Goal: Book appointment/travel/reservation

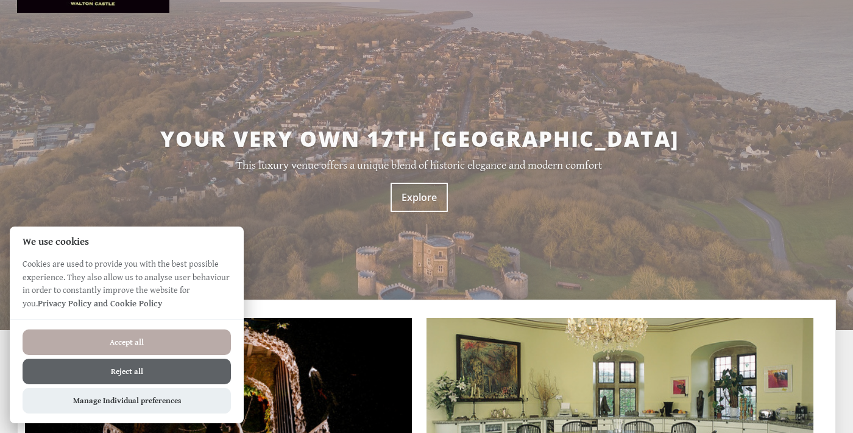
scroll to position [199, 0]
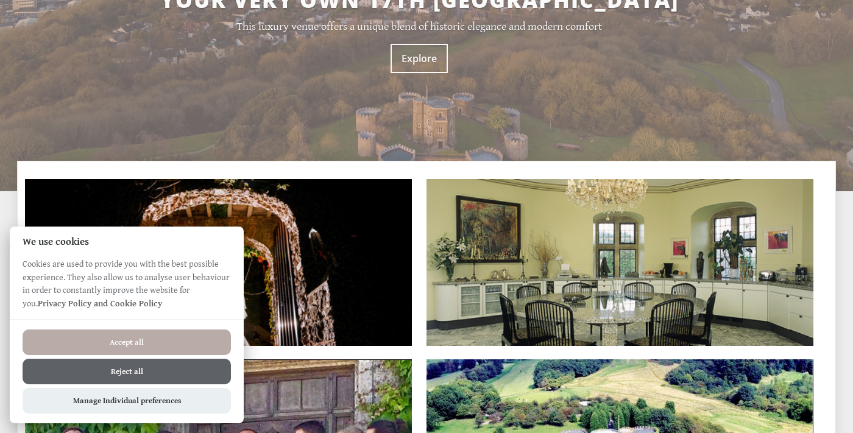
click at [156, 344] on button "Accept all" at bounding box center [127, 343] width 208 height 26
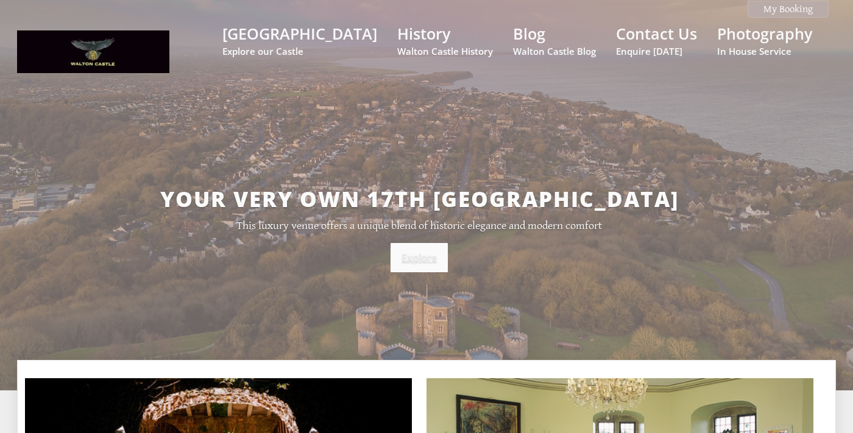
click at [413, 258] on link "Explore" at bounding box center [419, 257] width 57 height 29
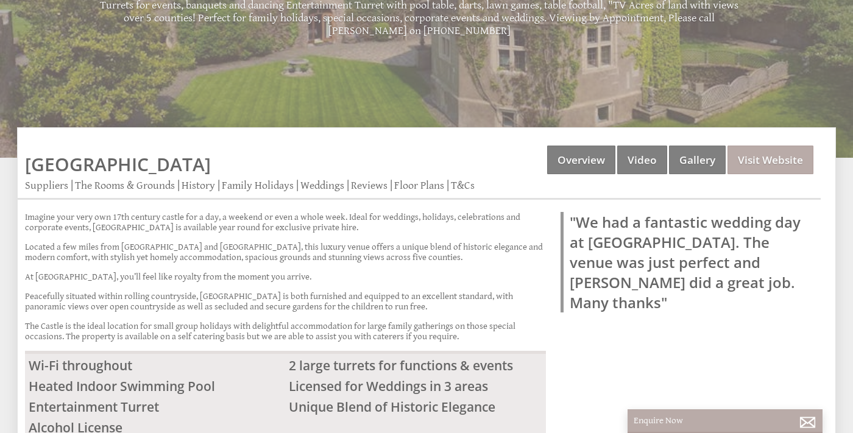
scroll to position [278, 0]
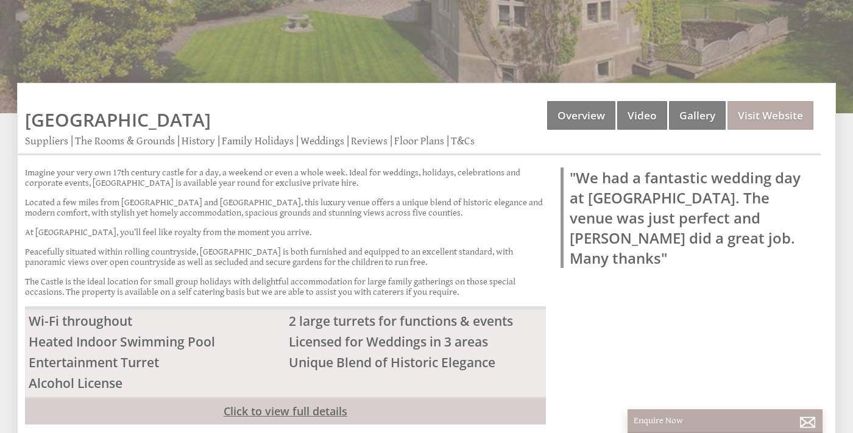
click at [285, 402] on link "Click to view full details" at bounding box center [285, 410] width 521 height 27
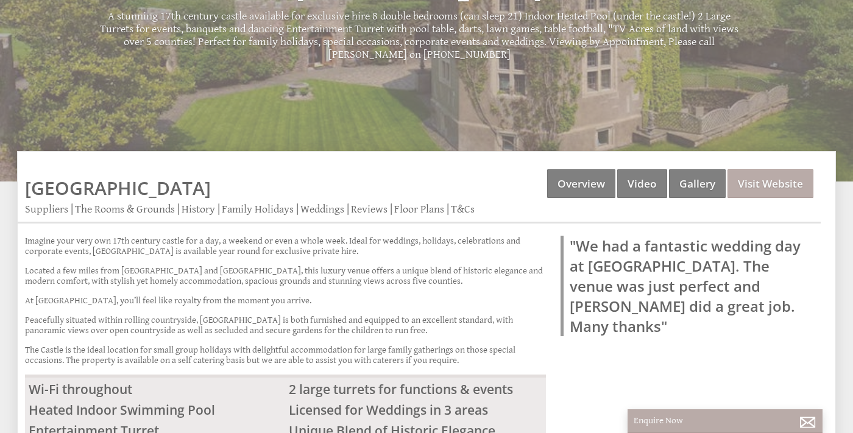
scroll to position [188, 0]
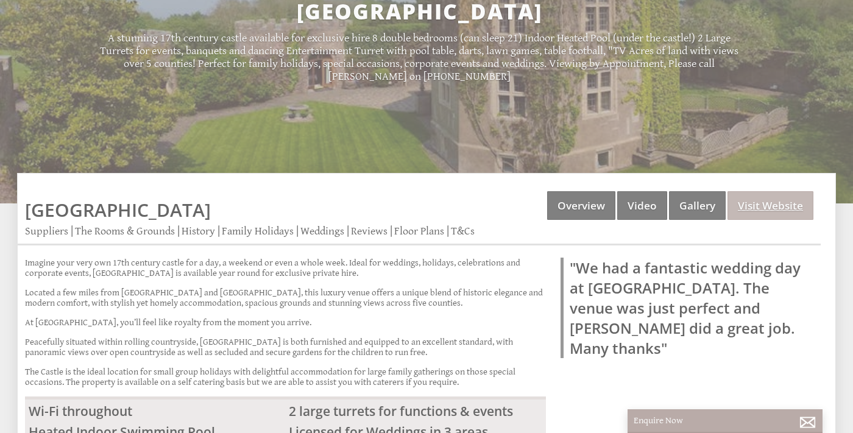
click at [753, 205] on link "Visit Website" at bounding box center [771, 205] width 86 height 29
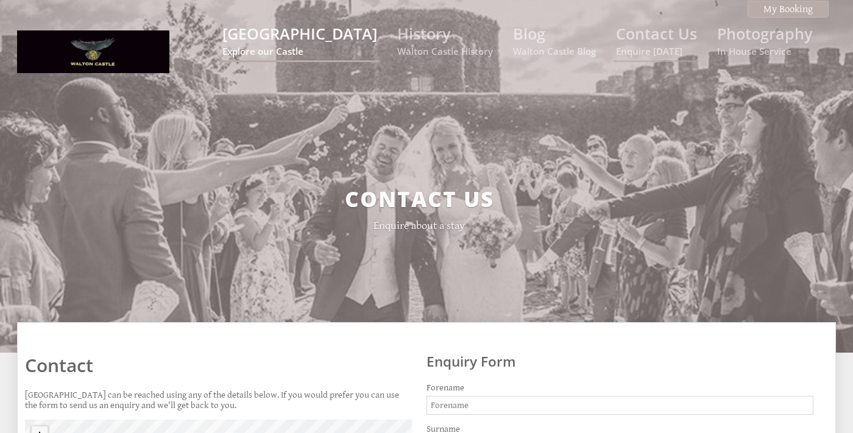
click at [338, 35] on link "[GEOGRAPHIC_DATA] Explore our Castle" at bounding box center [299, 40] width 155 height 34
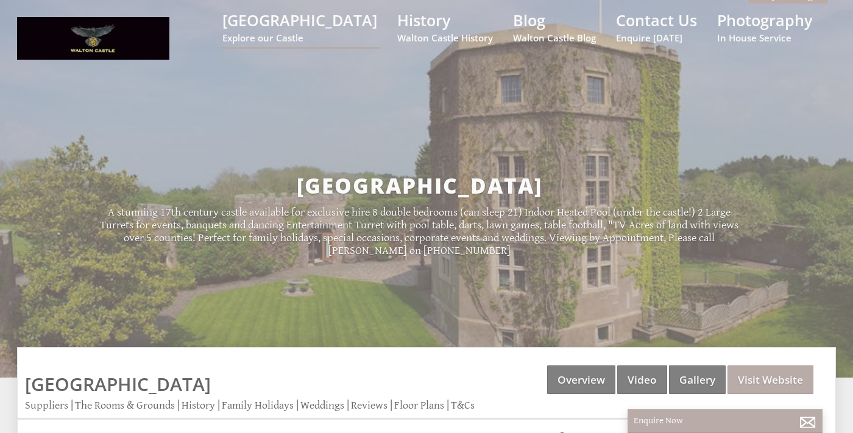
scroll to position [188, 0]
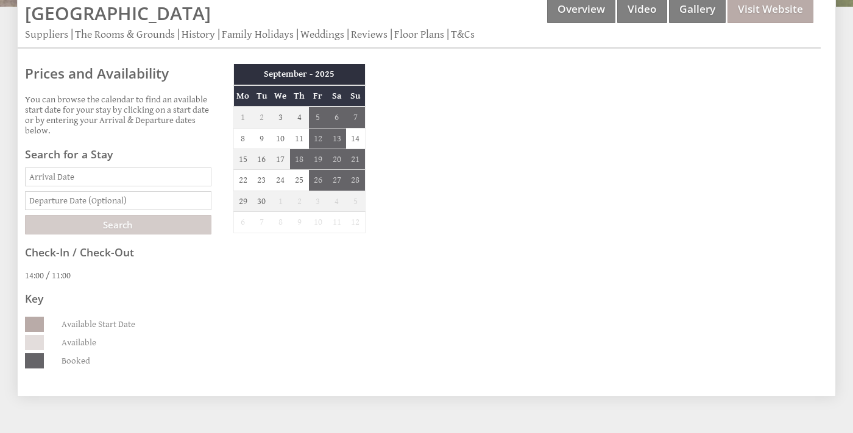
scroll to position [384, 0]
click at [104, 179] on input "Date" at bounding box center [118, 177] width 186 height 19
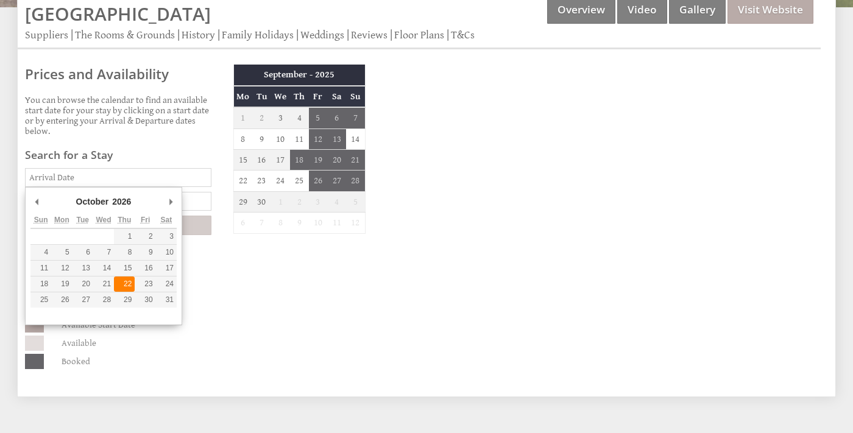
type input "22/10/2026"
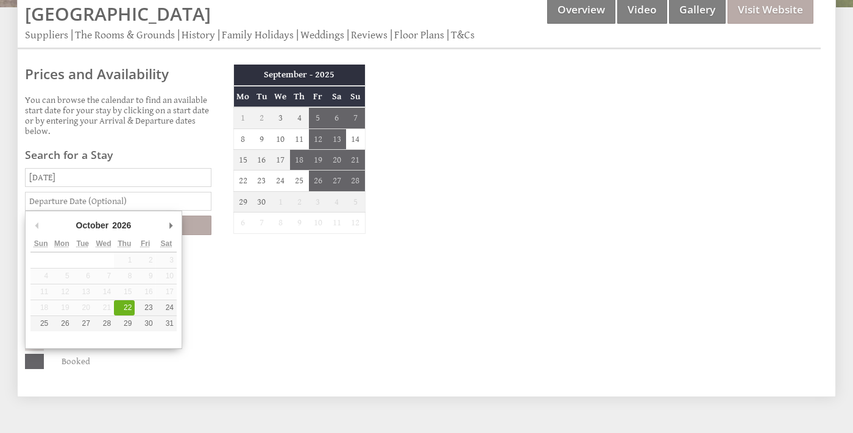
click at [122, 197] on input "text" at bounding box center [118, 201] width 186 height 19
type input "22/10/2026"
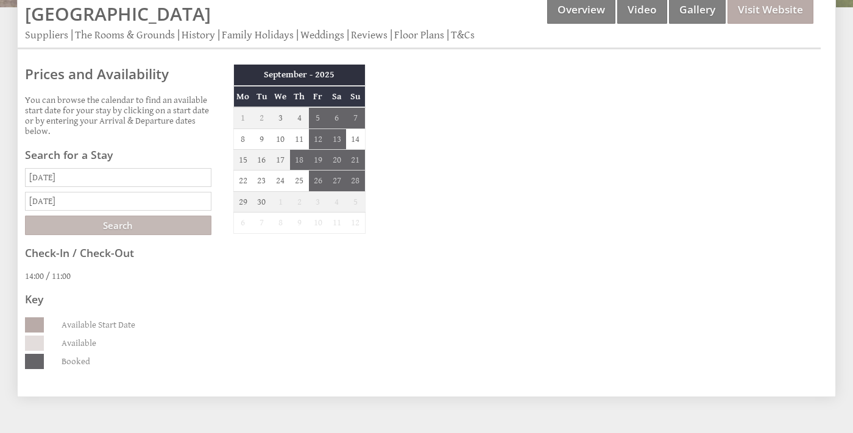
click at [123, 222] on input "Search" at bounding box center [118, 225] width 186 height 19
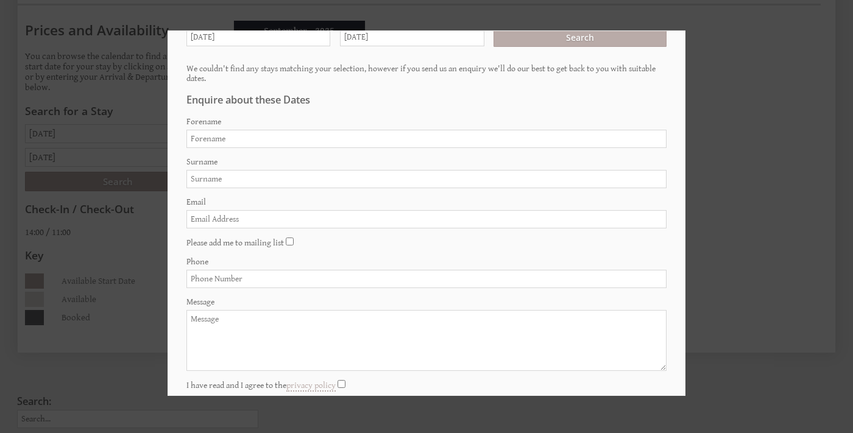
scroll to position [0, 0]
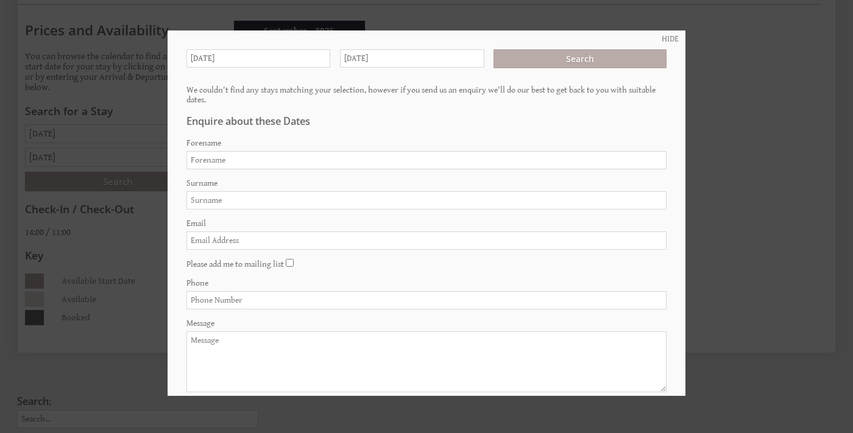
click at [743, 71] on div at bounding box center [426, 216] width 853 height 433
